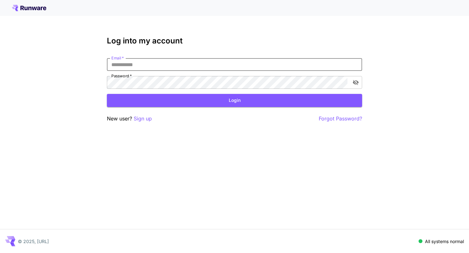
type input "**********"
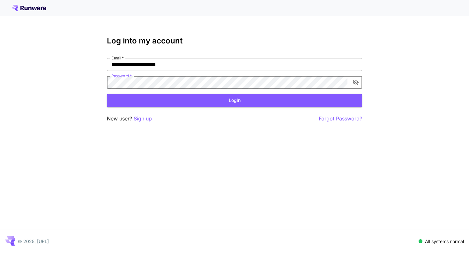
click at [235, 100] on button "Login" at bounding box center [234, 100] width 255 height 13
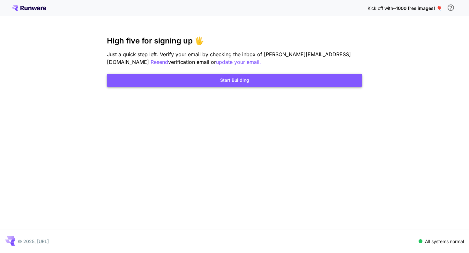
click at [203, 82] on button "Start Building" at bounding box center [234, 80] width 255 height 13
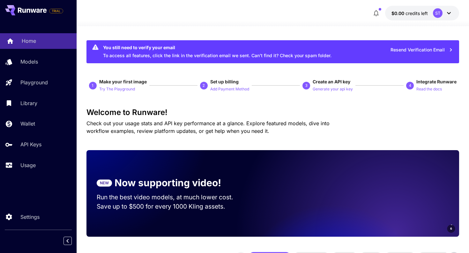
click at [27, 42] on p "Home" at bounding box center [29, 41] width 14 height 8
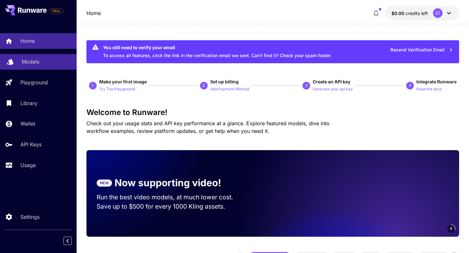
click at [26, 58] on p "Models" at bounding box center [31, 62] width 18 height 8
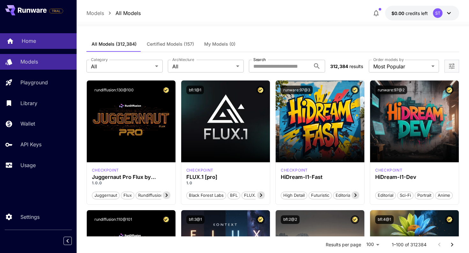
click at [40, 40] on div "Home" at bounding box center [47, 41] width 50 height 8
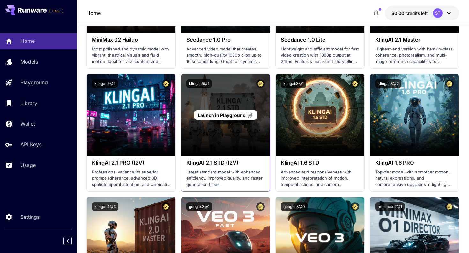
scroll to position [322, 0]
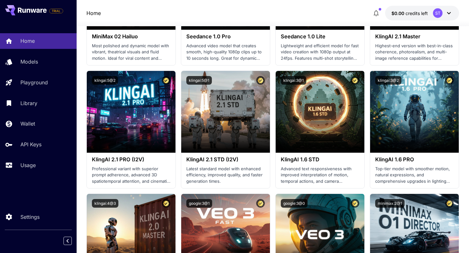
click at [400, 13] on span "$0.00" at bounding box center [399, 13] width 14 height 5
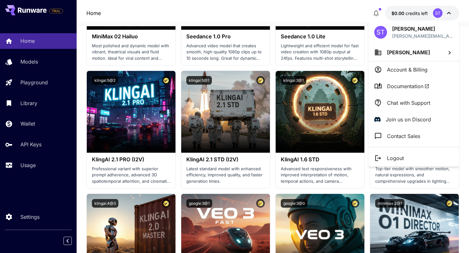
click at [449, 52] on icon at bounding box center [450, 53] width 8 height 8
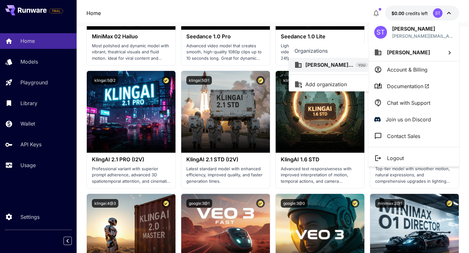
click at [370, 66] on icon at bounding box center [374, 65] width 8 height 8
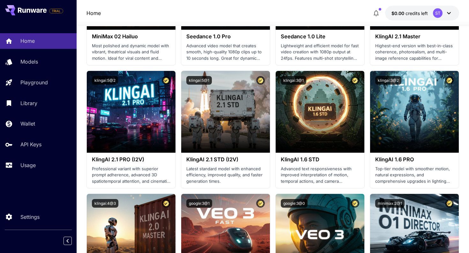
click at [451, 11] on icon at bounding box center [449, 13] width 8 height 8
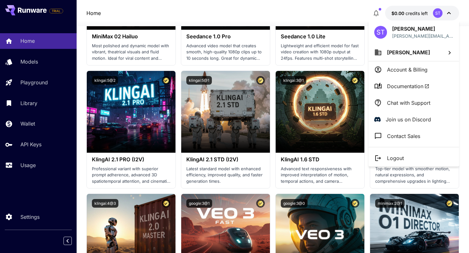
click at [405, 87] on span "Documentation" at bounding box center [408, 86] width 42 height 8
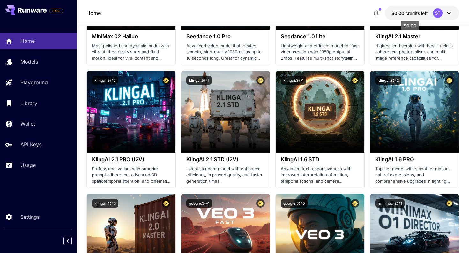
click at [396, 11] on span "$0.00" at bounding box center [399, 13] width 14 height 5
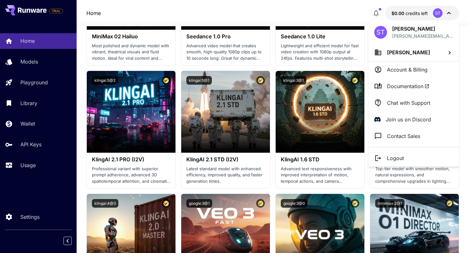
click at [375, 12] on div at bounding box center [234, 126] width 469 height 253
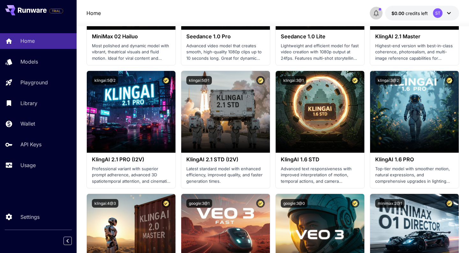
click at [376, 12] on icon "button" at bounding box center [376, 13] width 8 height 8
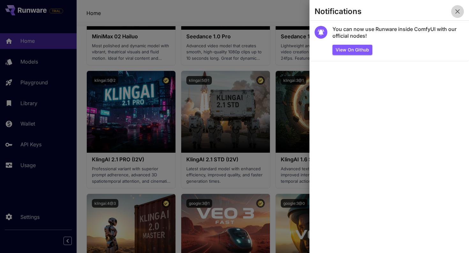
click at [454, 14] on icon "button" at bounding box center [458, 12] width 8 height 8
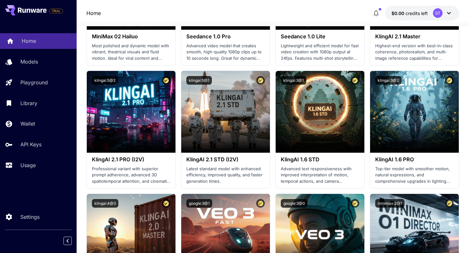
click at [44, 43] on div "Home" at bounding box center [47, 41] width 50 height 8
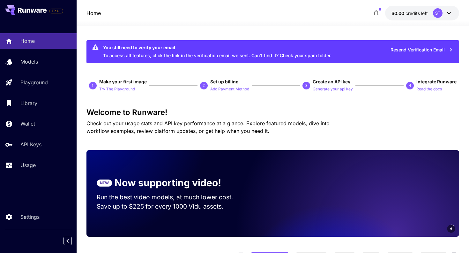
scroll to position [0, 0]
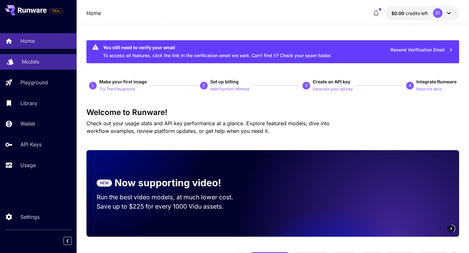
click at [21, 62] on link "Models" at bounding box center [38, 62] width 77 height 16
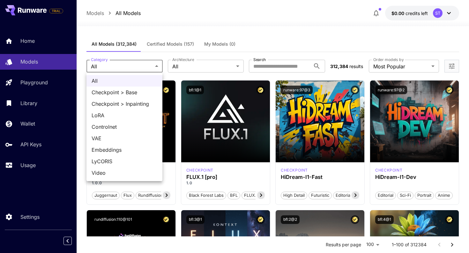
click at [278, 68] on div at bounding box center [234, 126] width 469 height 253
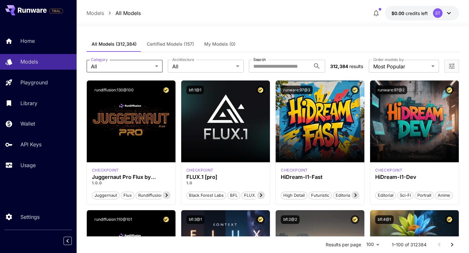
click at [279, 66] on div "All Checkpoint > Base Checkpoint > Inpainting [PERSON_NAME] Controlnet VAE Embe…" at bounding box center [234, 126] width 469 height 253
click at [272, 66] on input "Search" at bounding box center [280, 66] width 62 height 13
type input "*"
type input "***"
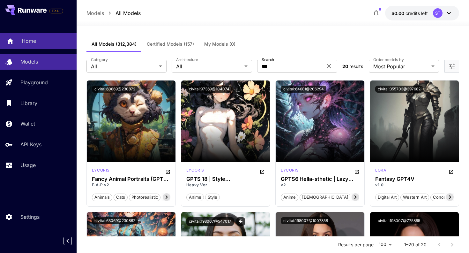
click at [25, 38] on p "Home" at bounding box center [29, 41] width 14 height 8
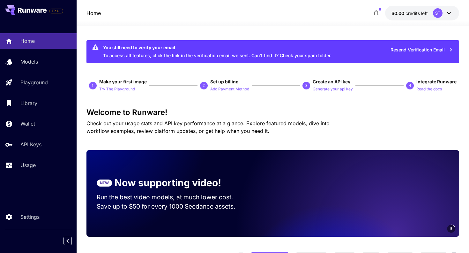
click at [437, 14] on div "ST" at bounding box center [438, 13] width 10 height 10
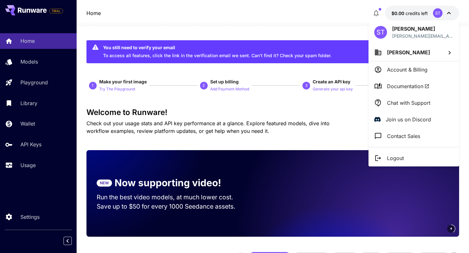
click at [413, 11] on div at bounding box center [234, 126] width 469 height 253
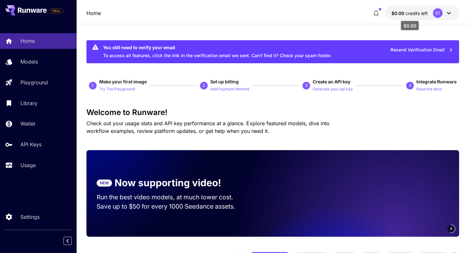
click at [417, 13] on span "credits left" at bounding box center [417, 13] width 22 height 5
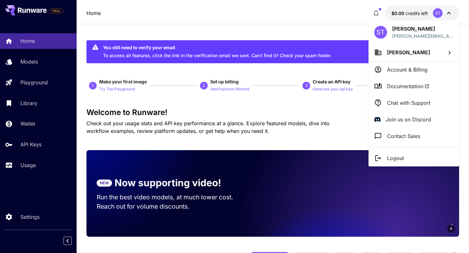
click at [401, 71] on p "Account & Billing" at bounding box center [407, 70] width 41 height 8
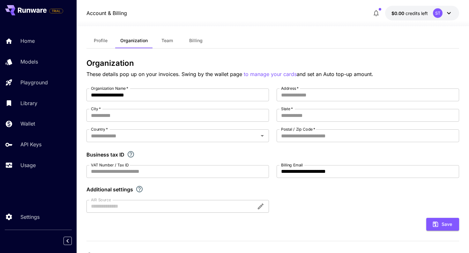
scroll to position [8, 0]
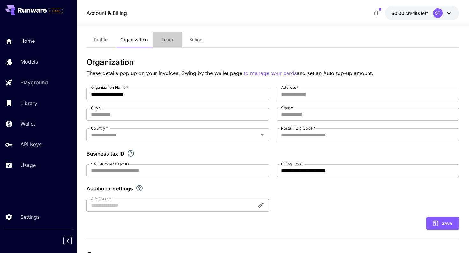
click at [167, 38] on span "Team" at bounding box center [166, 40] width 11 height 6
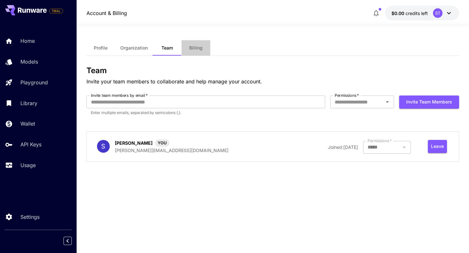
click at [197, 48] on span "Billing" at bounding box center [195, 48] width 13 height 6
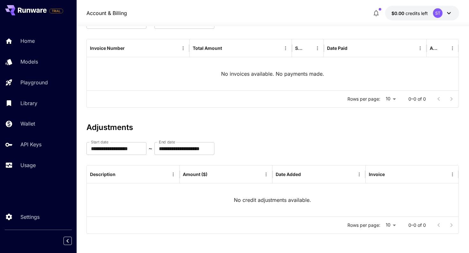
scroll to position [69, 0]
click at [36, 161] on p "Usage" at bounding box center [29, 165] width 15 height 8
